Goal: Information Seeking & Learning: Learn about a topic

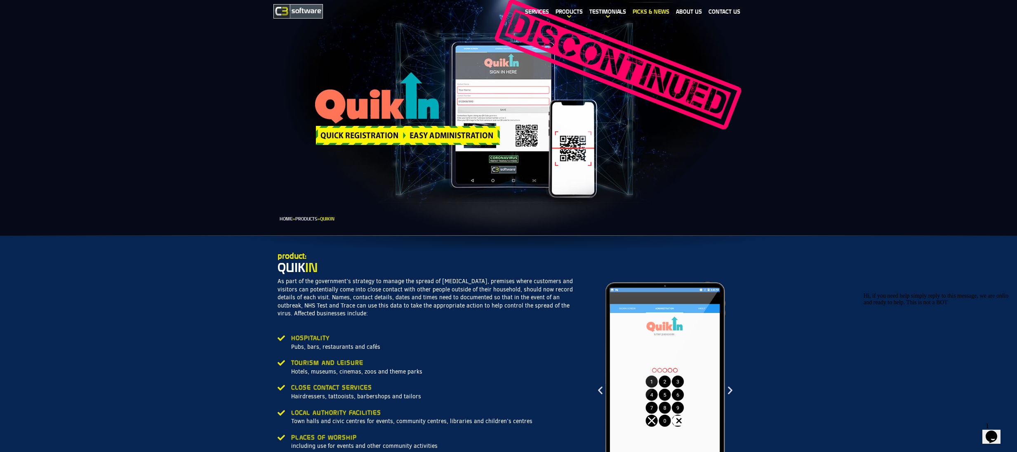
click at [656, 14] on link "Picks & News" at bounding box center [651, 11] width 43 height 19
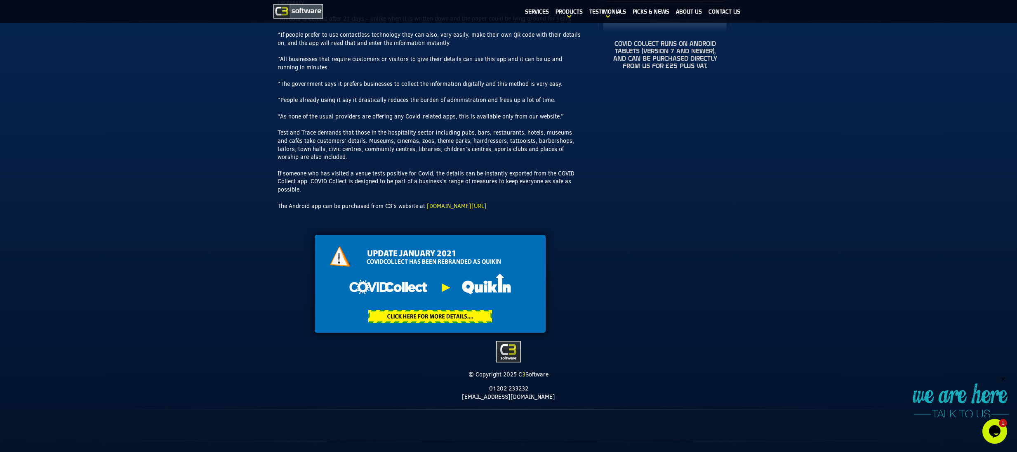
scroll to position [500, 0]
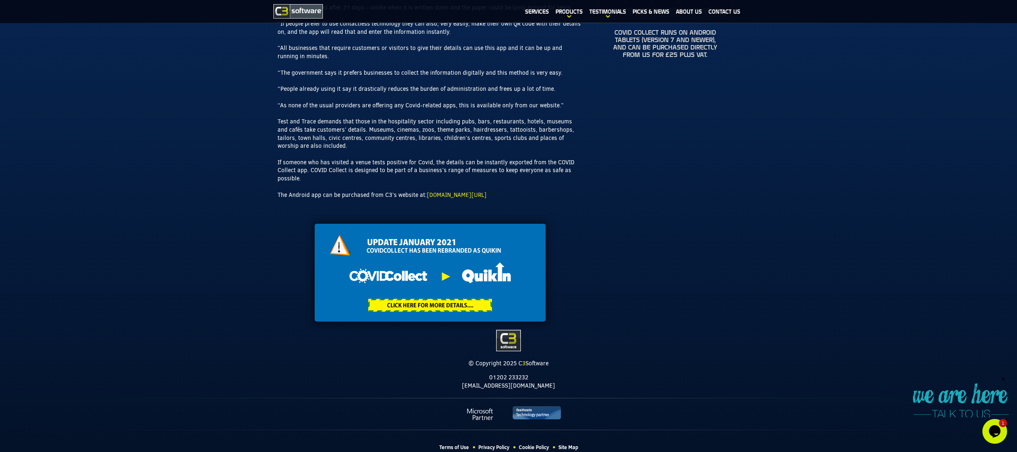
click at [407, 287] on img at bounding box center [430, 273] width 231 height 98
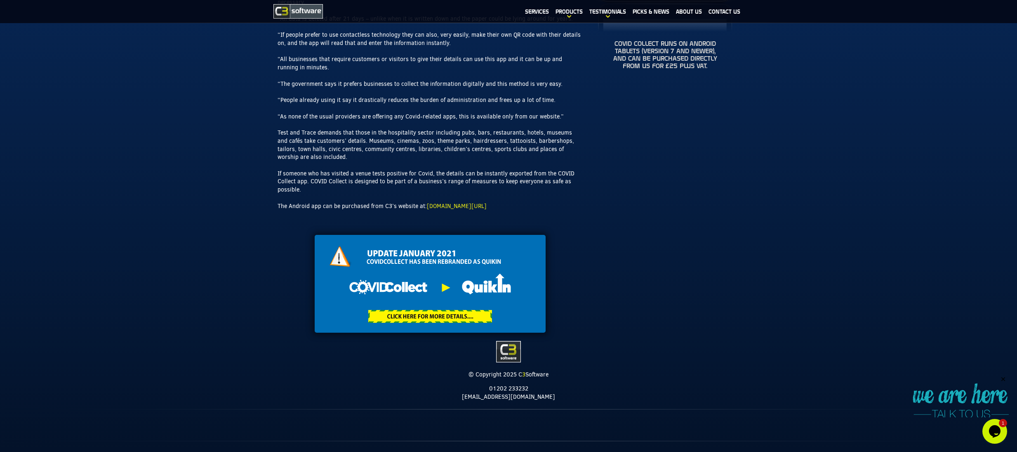
scroll to position [500, 0]
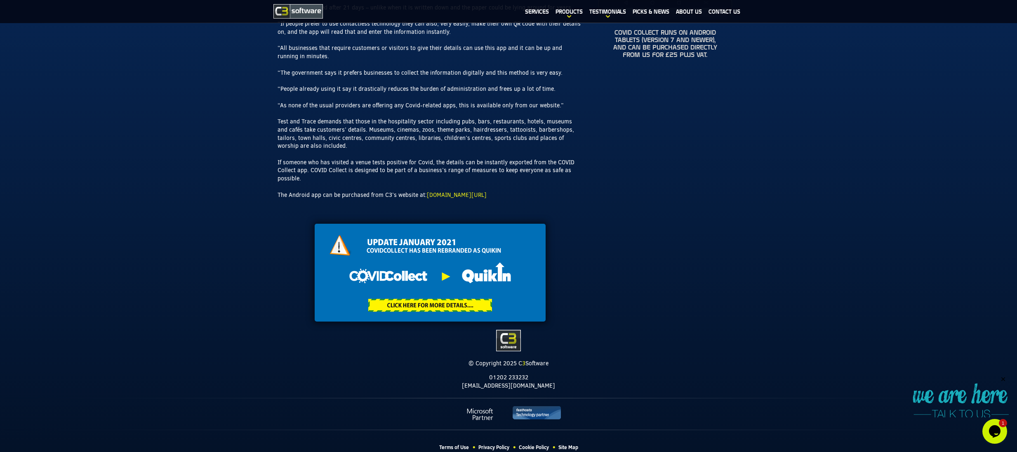
click at [407, 287] on img at bounding box center [430, 273] width 231 height 98
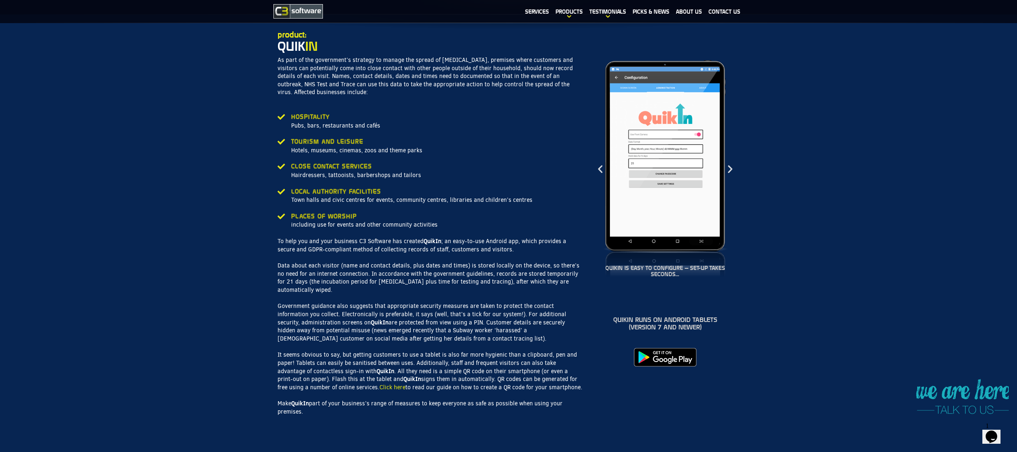
scroll to position [248, 0]
